Goal: Task Accomplishment & Management: Complete application form

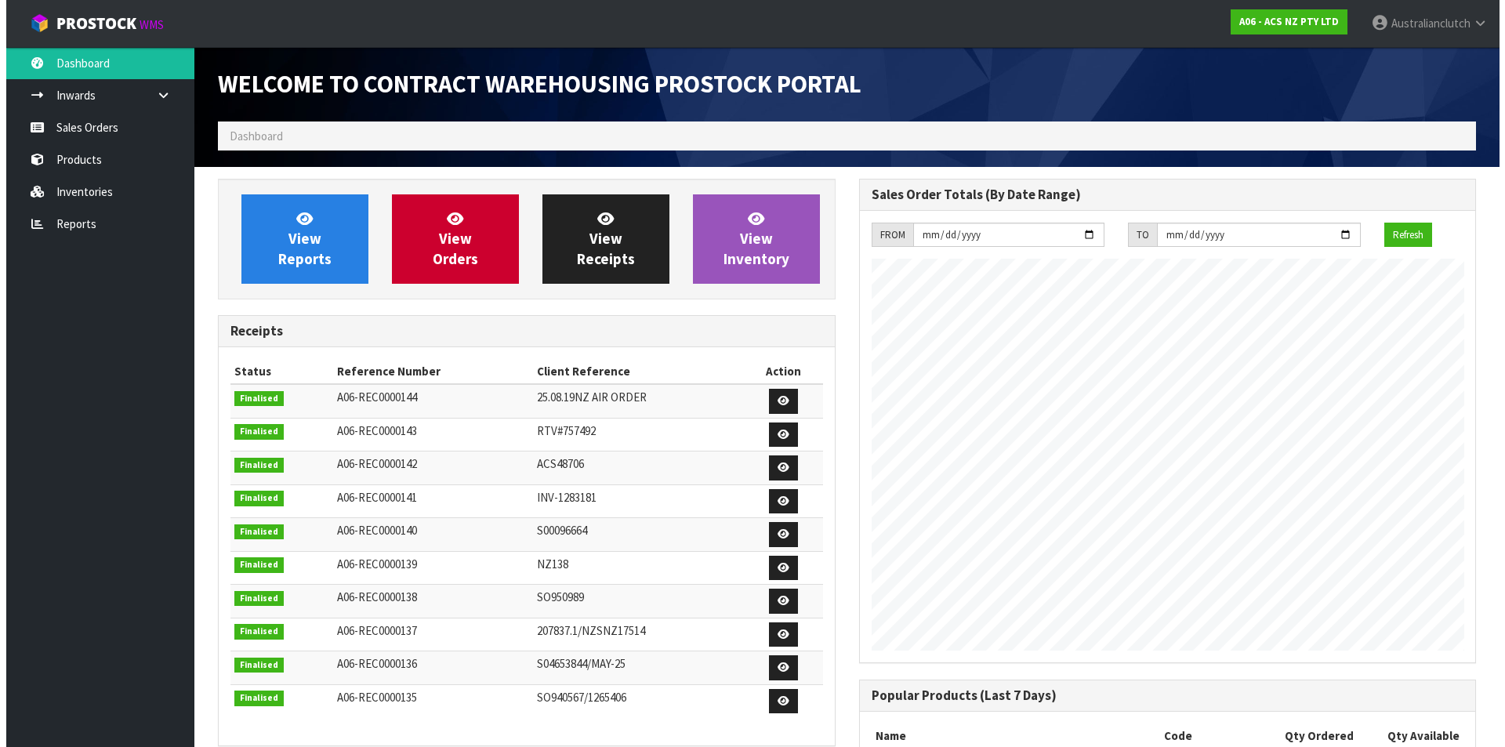
scroll to position [869, 640]
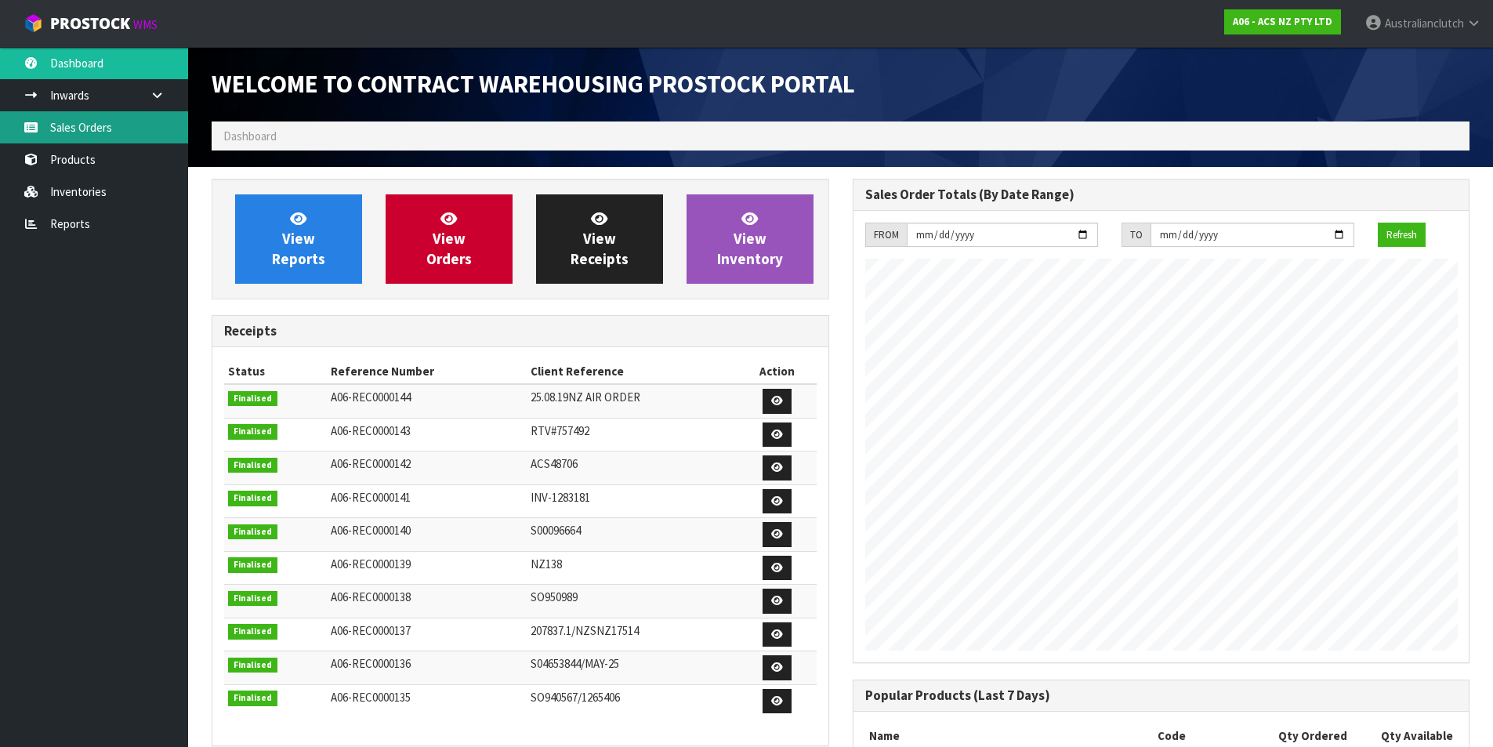
drag, startPoint x: 147, startPoint y: 125, endPoint x: 639, endPoint y: 115, distance: 492.2
click at [147, 125] on link "Sales Orders" at bounding box center [94, 127] width 188 height 32
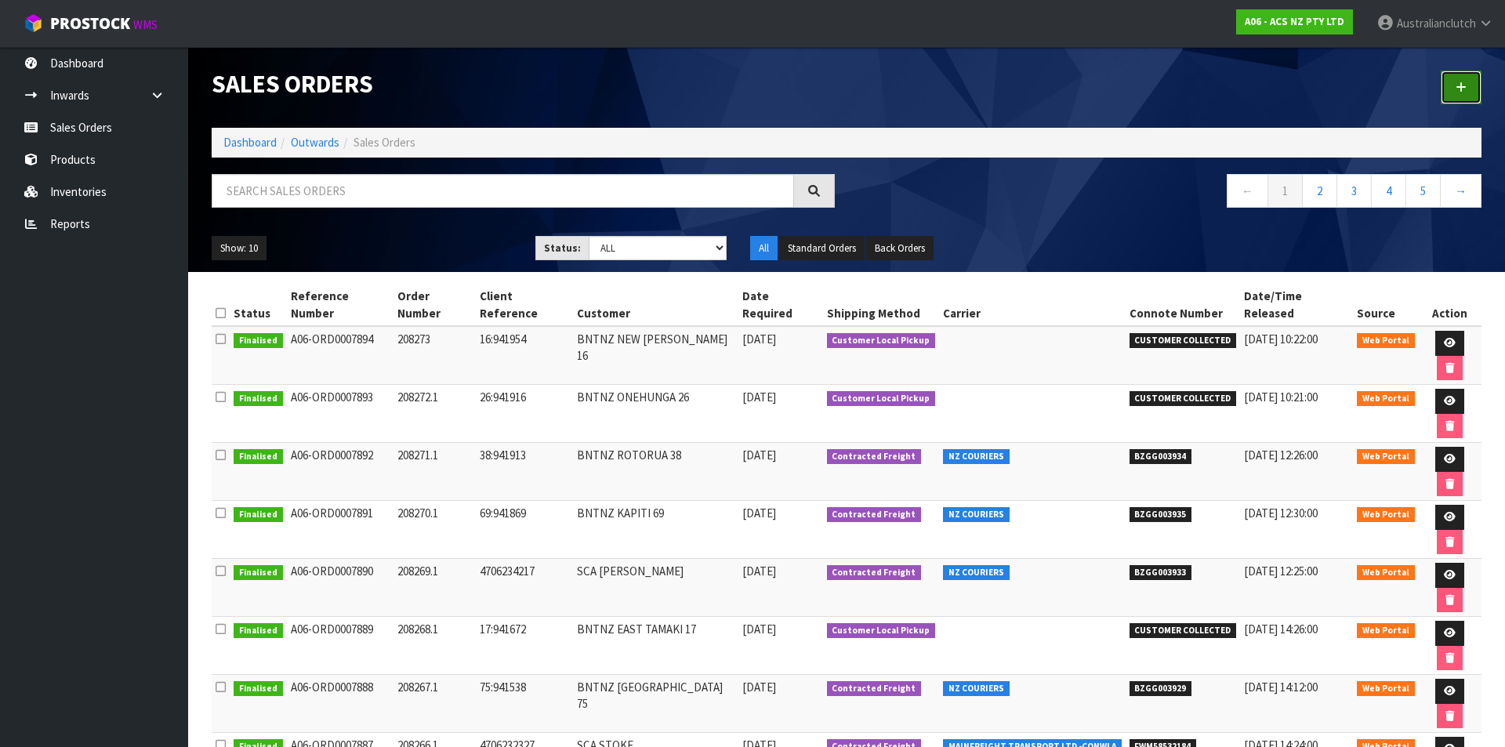
click at [1447, 89] on link at bounding box center [1460, 88] width 41 height 34
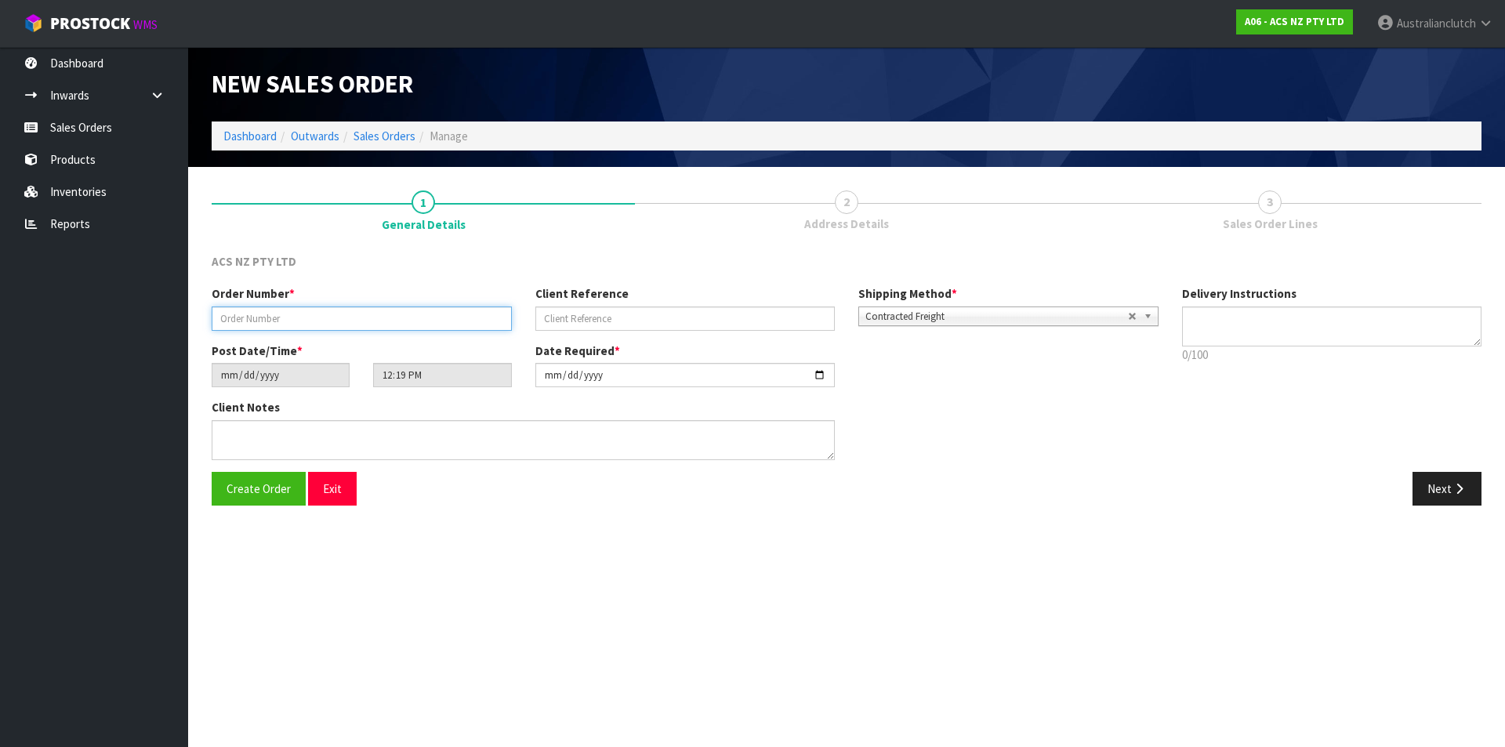
click at [416, 309] on input "text" at bounding box center [362, 318] width 300 height 24
paste input "208274.1"
type input "208274.1"
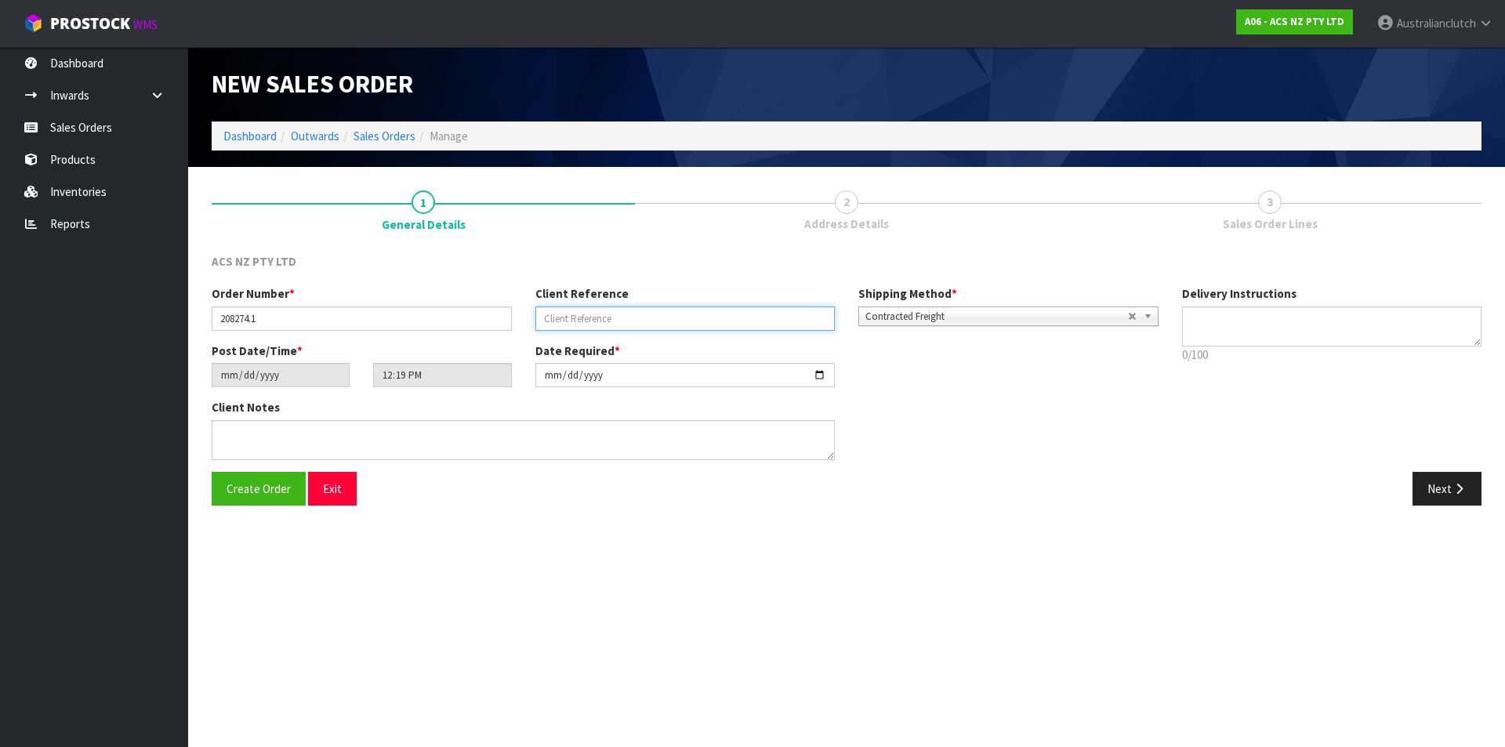
click at [763, 321] on input "text" at bounding box center [685, 318] width 300 height 24
paste input "24:942133"
type input "24:942133"
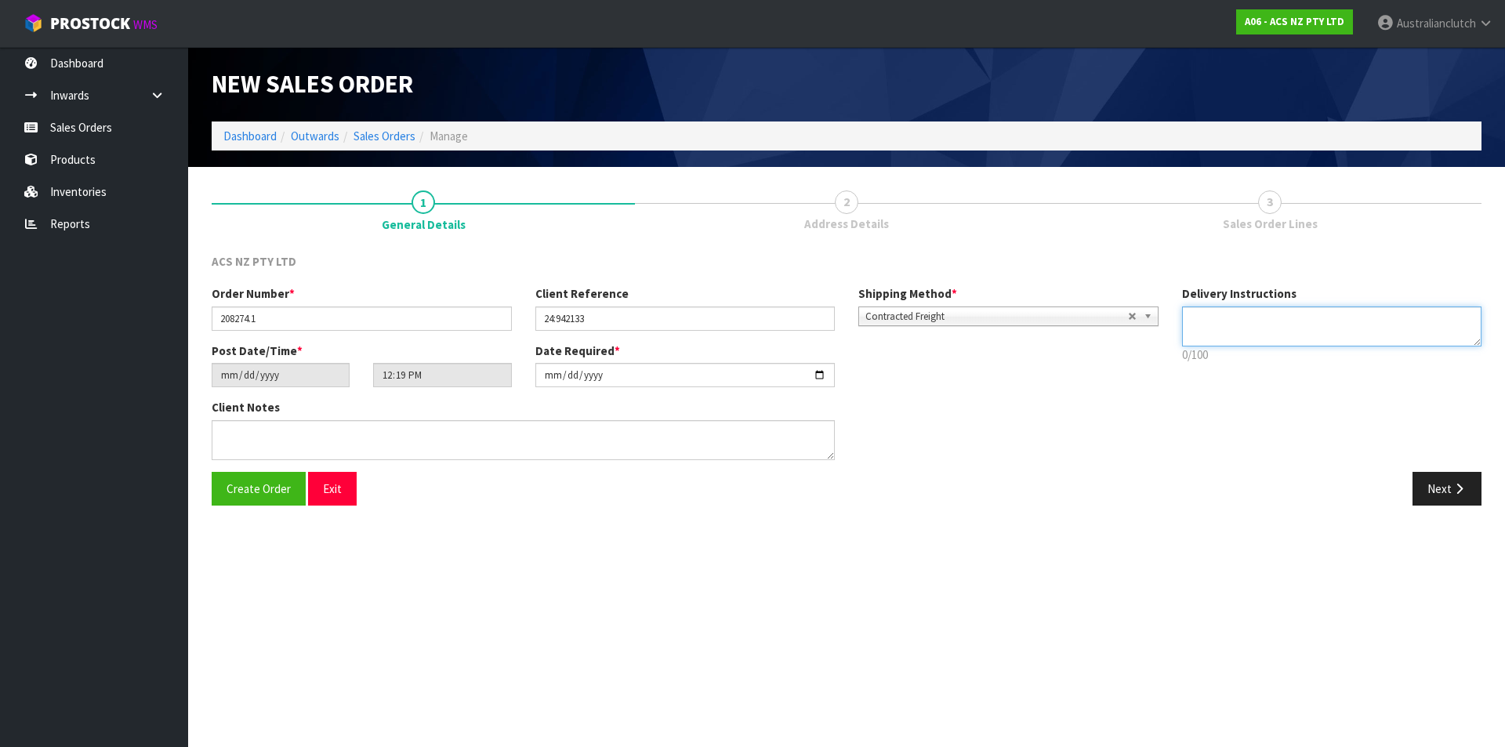
click at [1273, 317] on textarea at bounding box center [1332, 326] width 300 height 40
type textarea "NZC PLEASE"
click at [1453, 478] on button "Next" at bounding box center [1446, 489] width 69 height 34
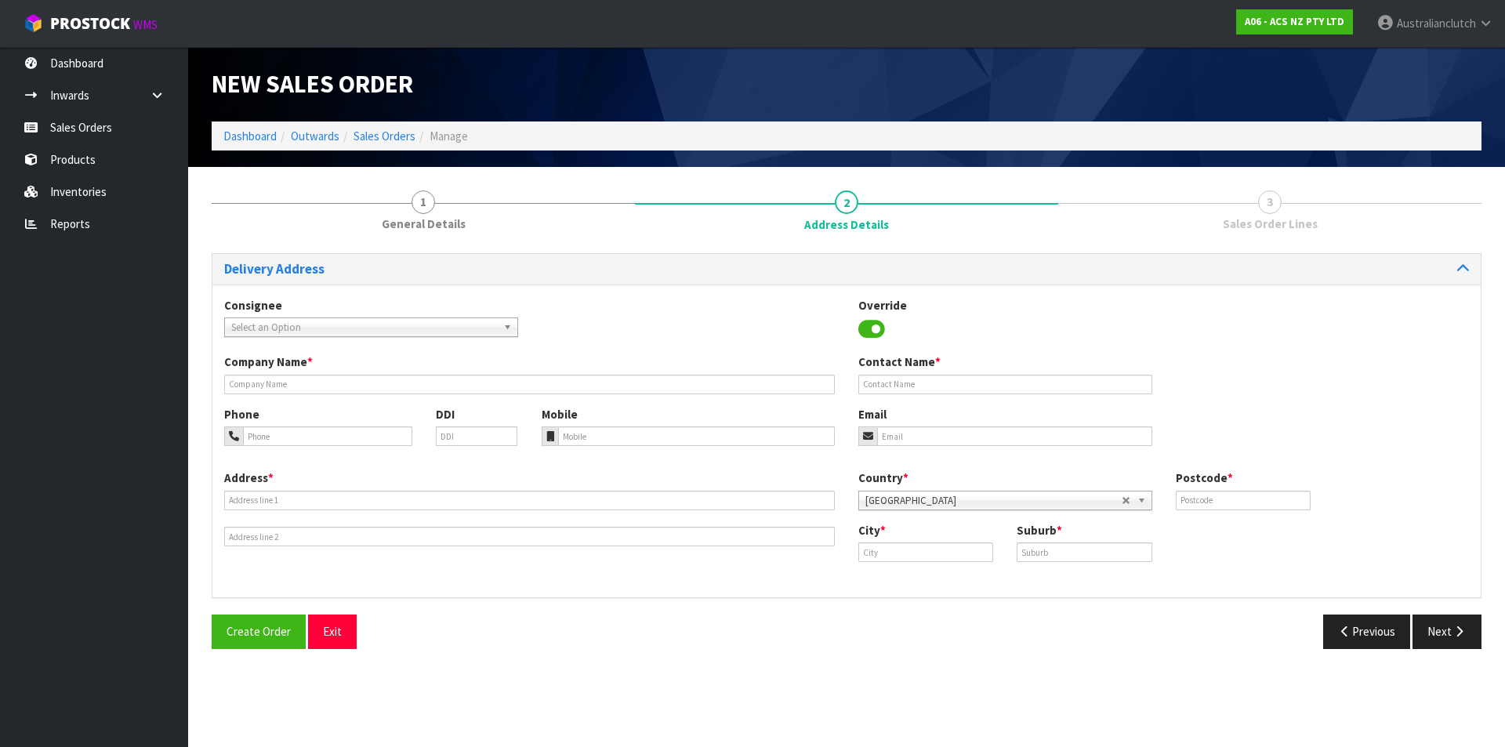
click at [275, 332] on span "Select an Option" at bounding box center [364, 327] width 266 height 19
type input "201404"
click at [302, 368] on li "201404 - BNTNZ [GEOGRAPHIC_DATA] 24" at bounding box center [371, 372] width 286 height 20
type input "BNTNZ [GEOGRAPHIC_DATA] 24"
type input "[STREET_ADDRESS]"
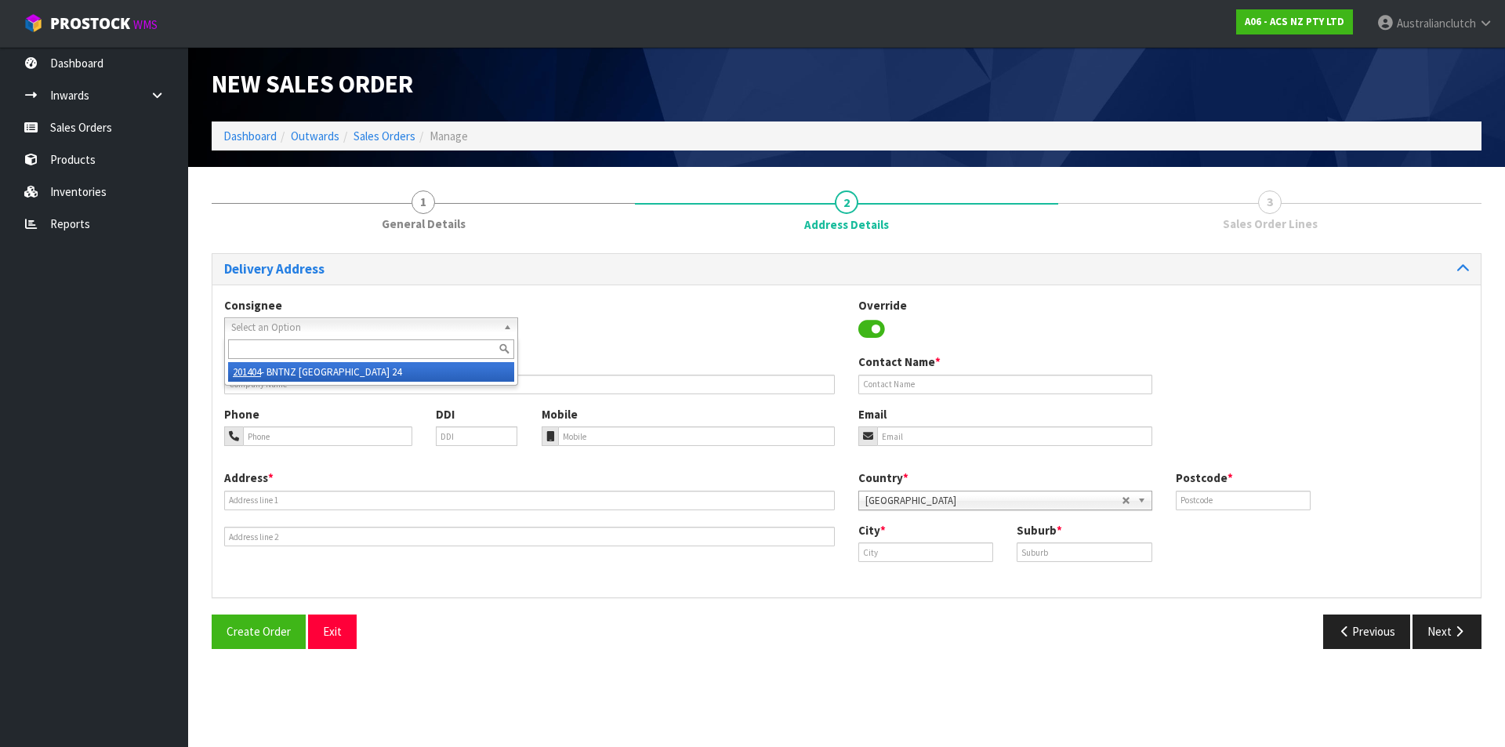
type input "0932"
type input "[GEOGRAPHIC_DATA]"
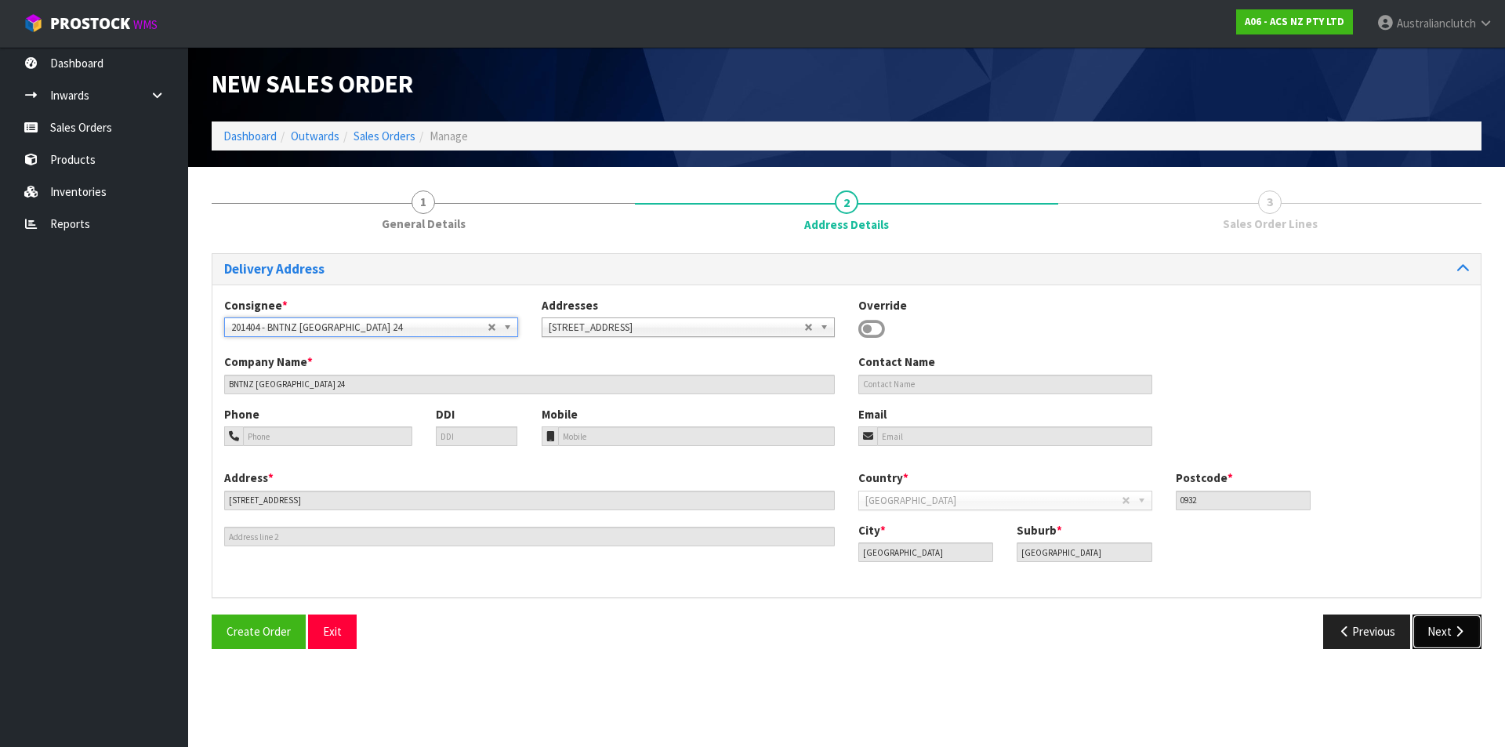
click at [1436, 628] on button "Next" at bounding box center [1446, 631] width 69 height 34
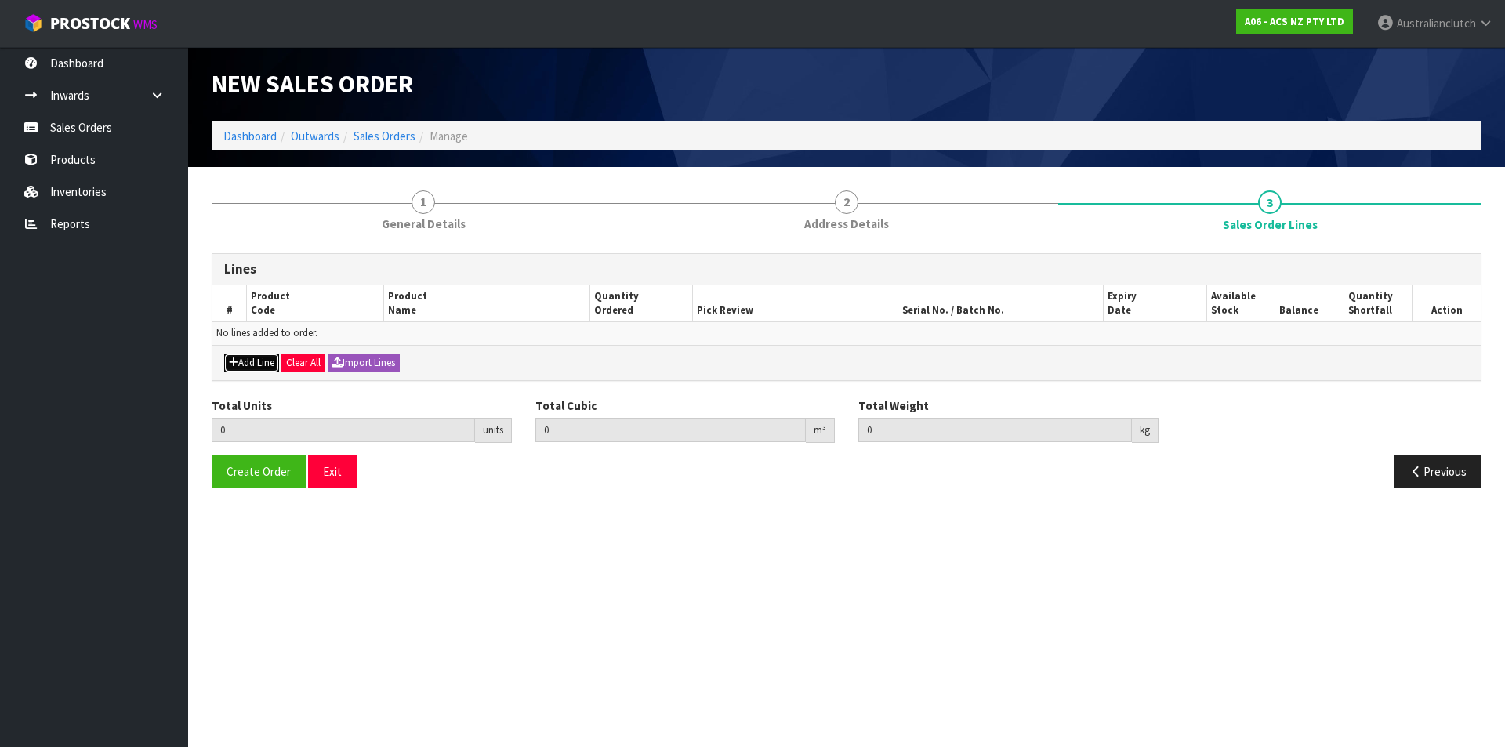
click at [259, 364] on button "Add Line" at bounding box center [251, 362] width 55 height 19
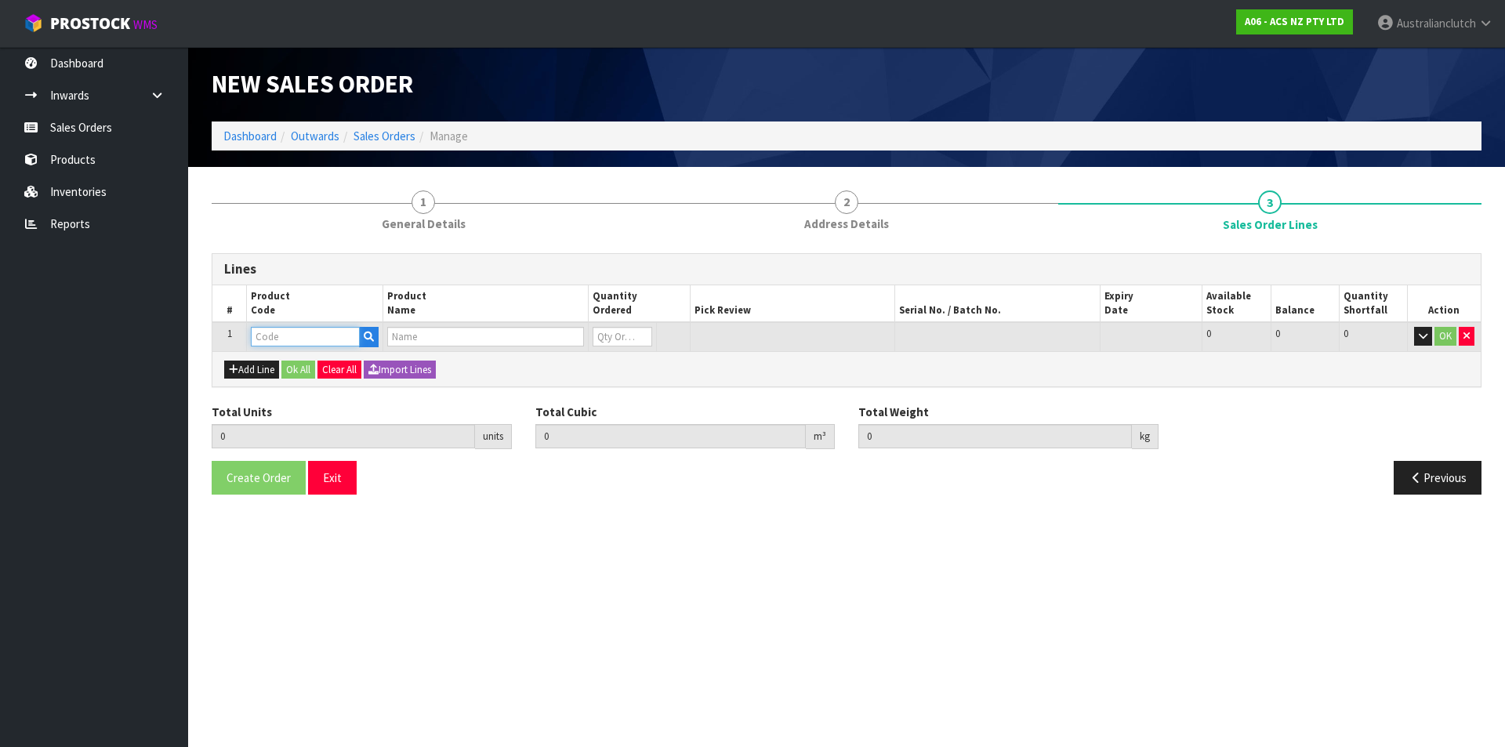
click at [277, 344] on input "text" at bounding box center [305, 337] width 109 height 20
type input "SCTY002"
type input "0.000000"
type input "0.000"
type input "CLUTCH S/CYL TOYOTA 20.64MM (13/16")"
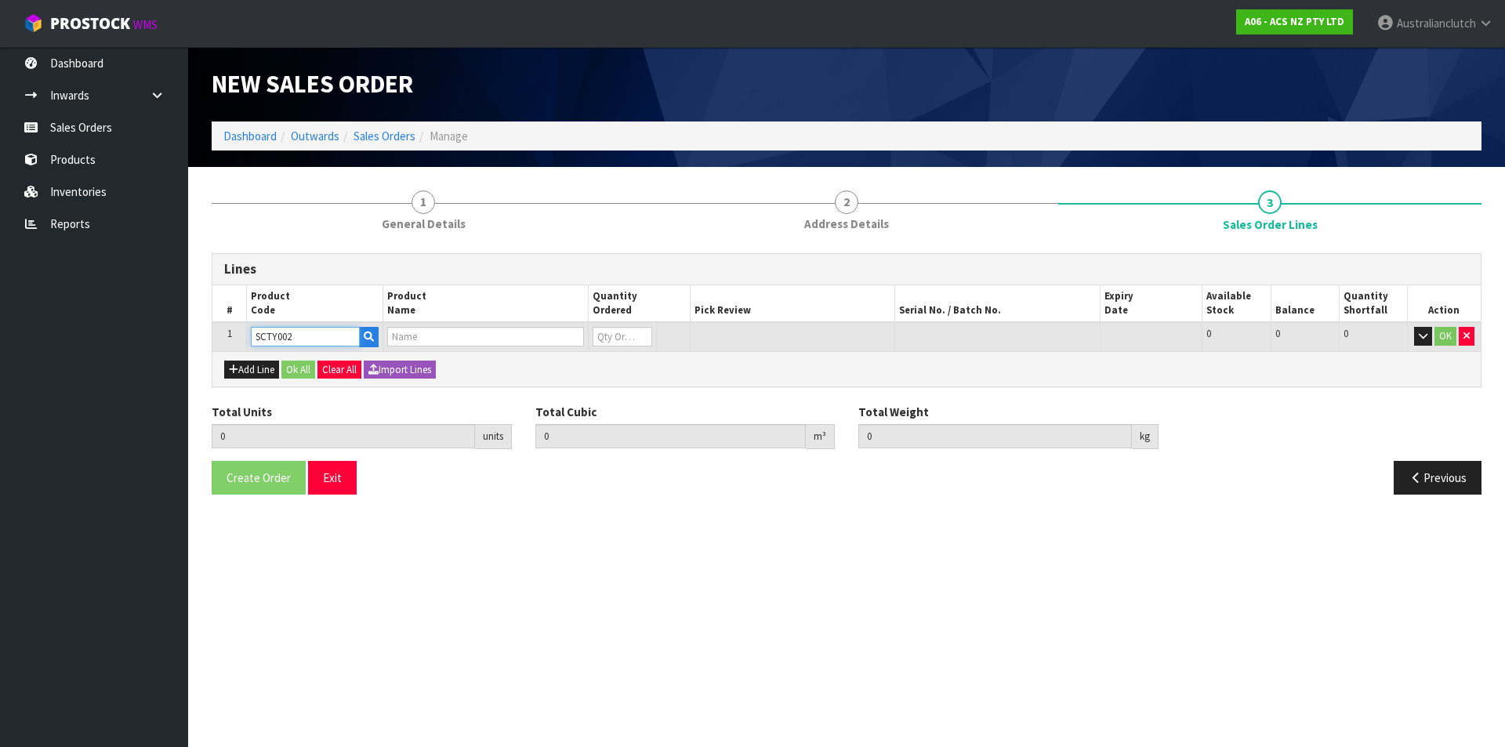
type input "0"
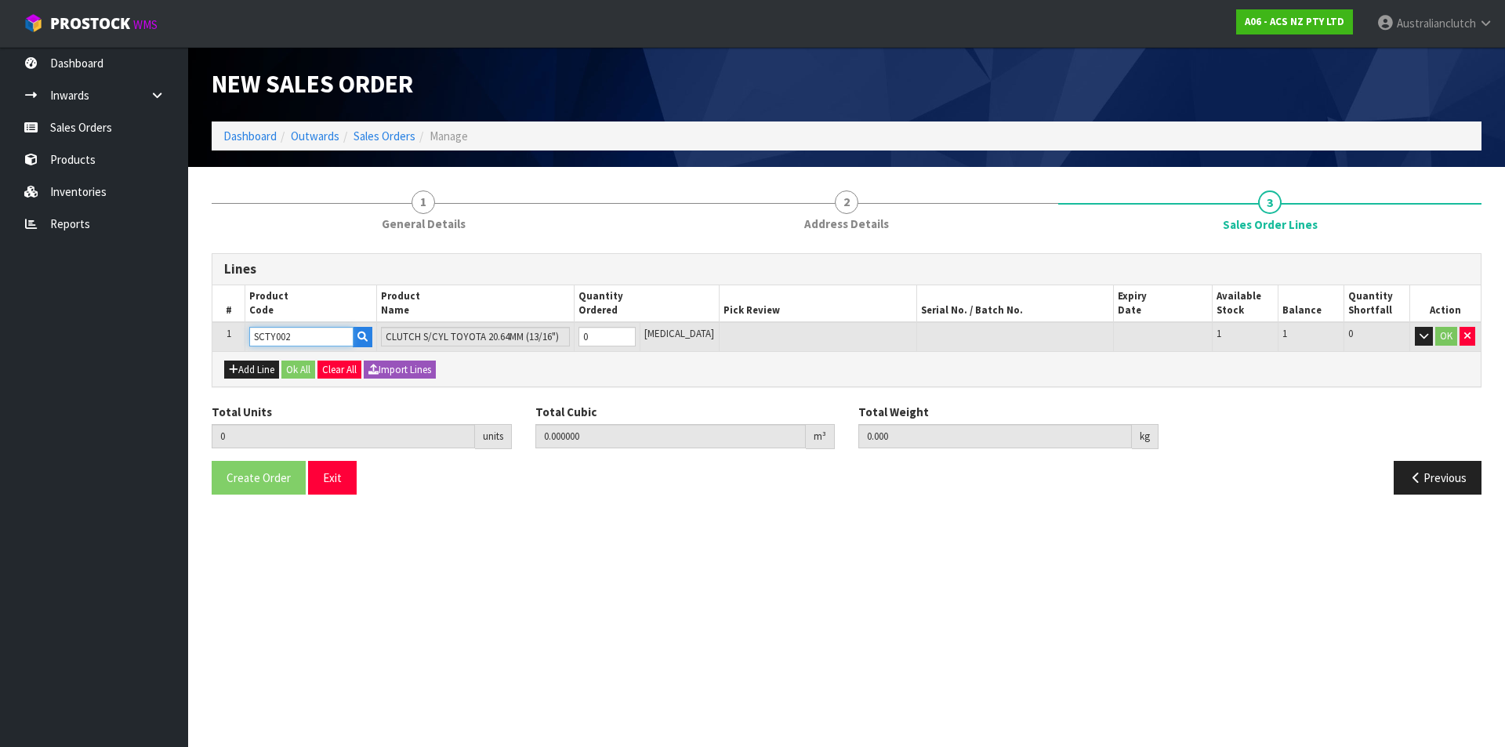
type input "SCTY002"
type input "1"
type input "0.000787"
type input "0.45"
type input "1"
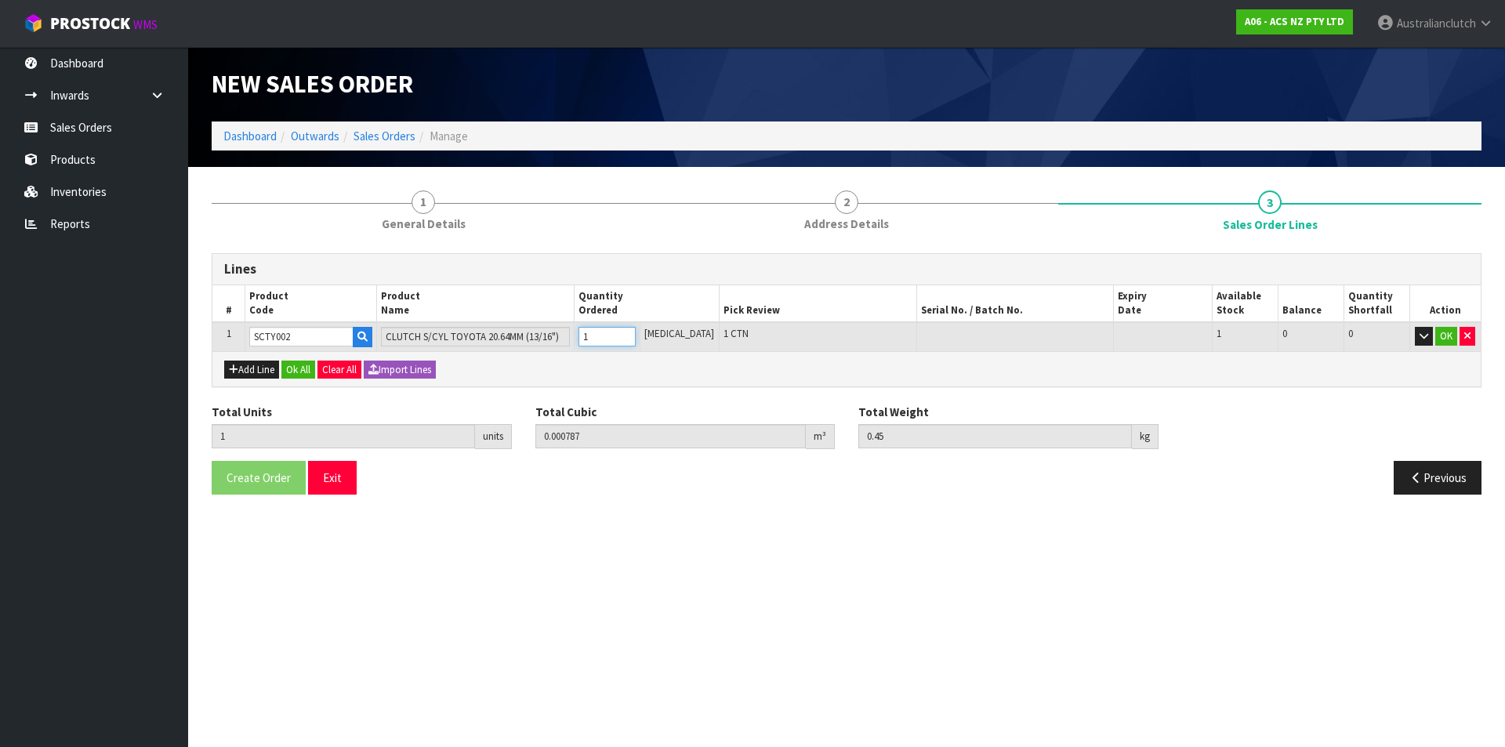
click at [636, 335] on input "1" at bounding box center [606, 337] width 57 height 20
click at [1436, 339] on button "OK" at bounding box center [1446, 336] width 22 height 19
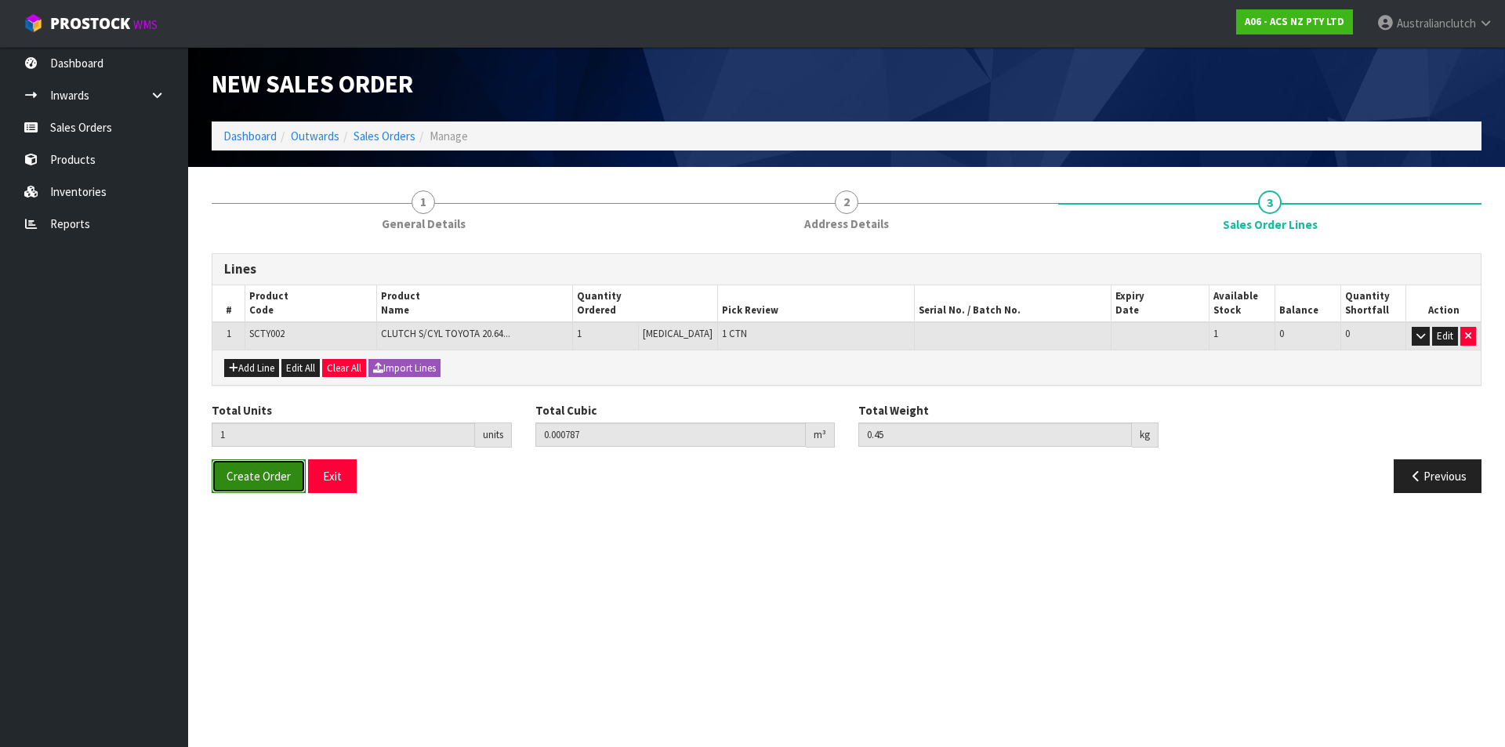
click at [243, 484] on button "Create Order" at bounding box center [259, 476] width 94 height 34
